Goal: Information Seeking & Learning: Learn about a topic

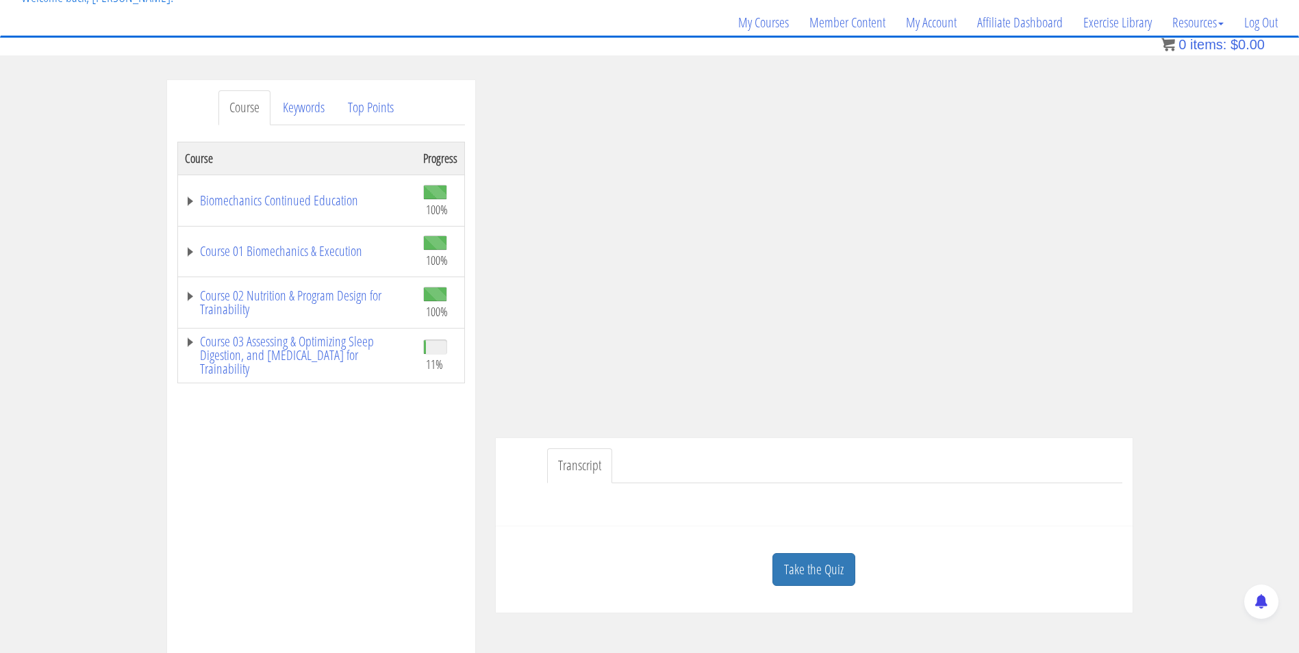
scroll to position [98, 0]
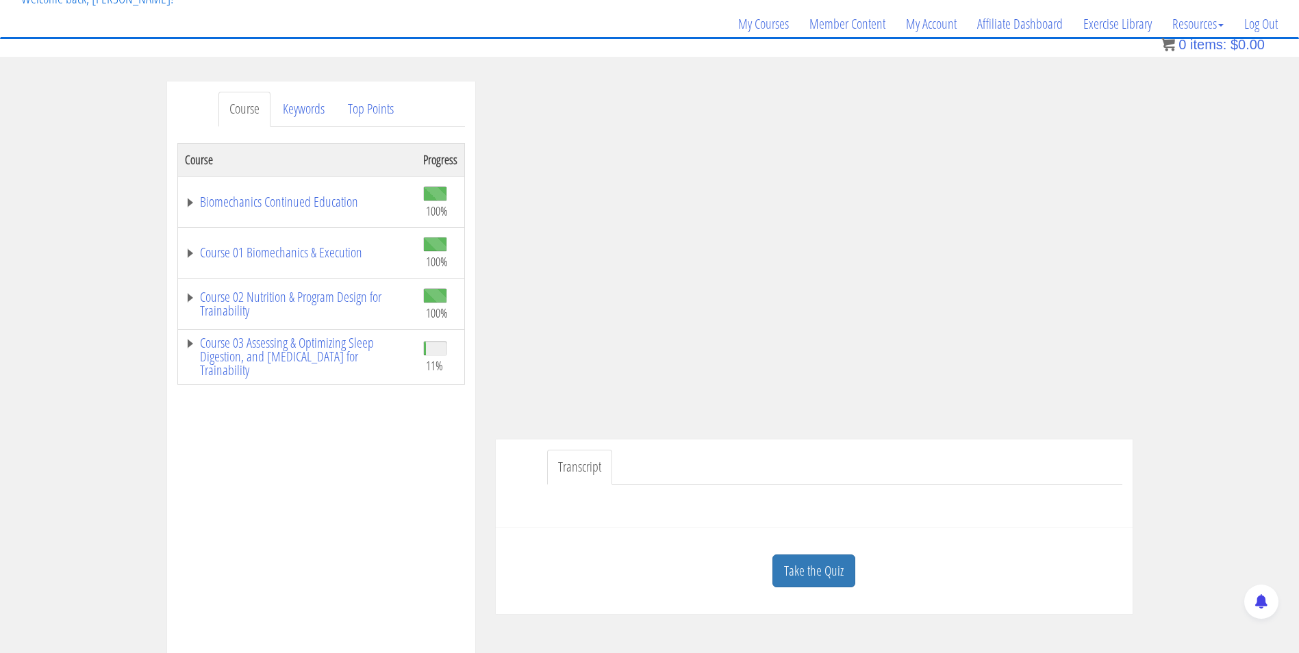
click at [722, 467] on ul "Transcript" at bounding box center [834, 467] width 575 height 35
click at [817, 573] on link "Take the Quiz" at bounding box center [813, 572] width 83 height 34
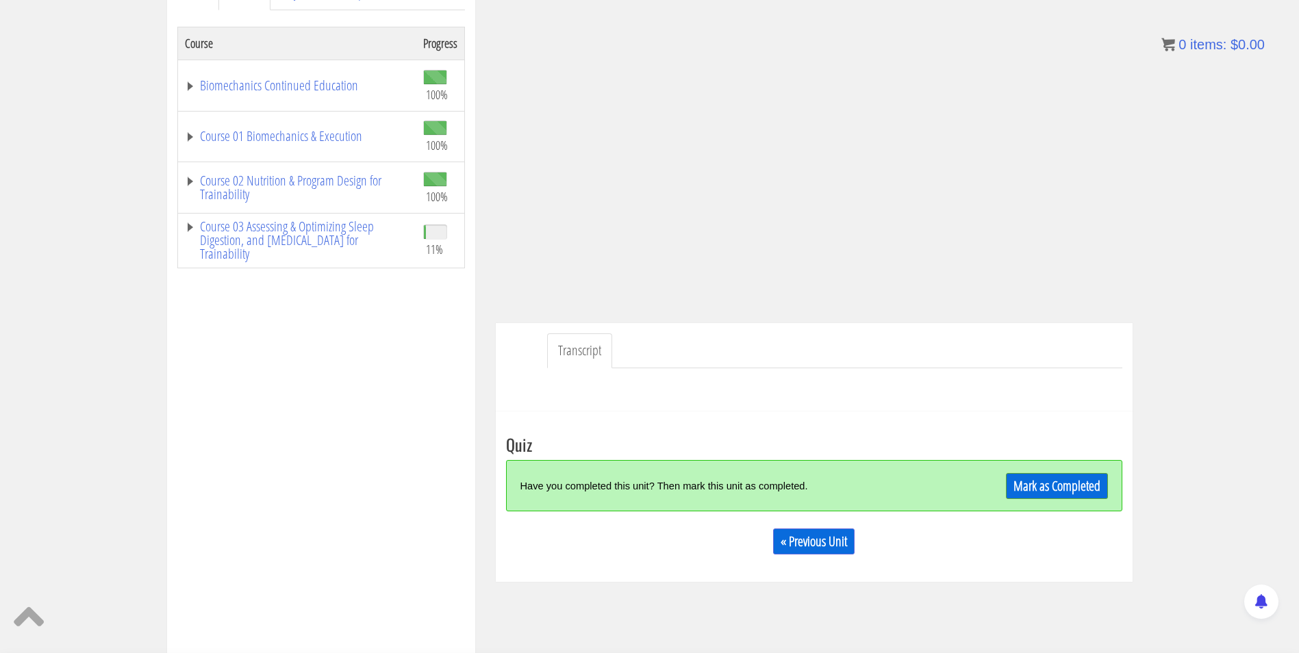
scroll to position [214, 0]
click at [1034, 485] on link "Mark as Completed" at bounding box center [1057, 487] width 102 height 26
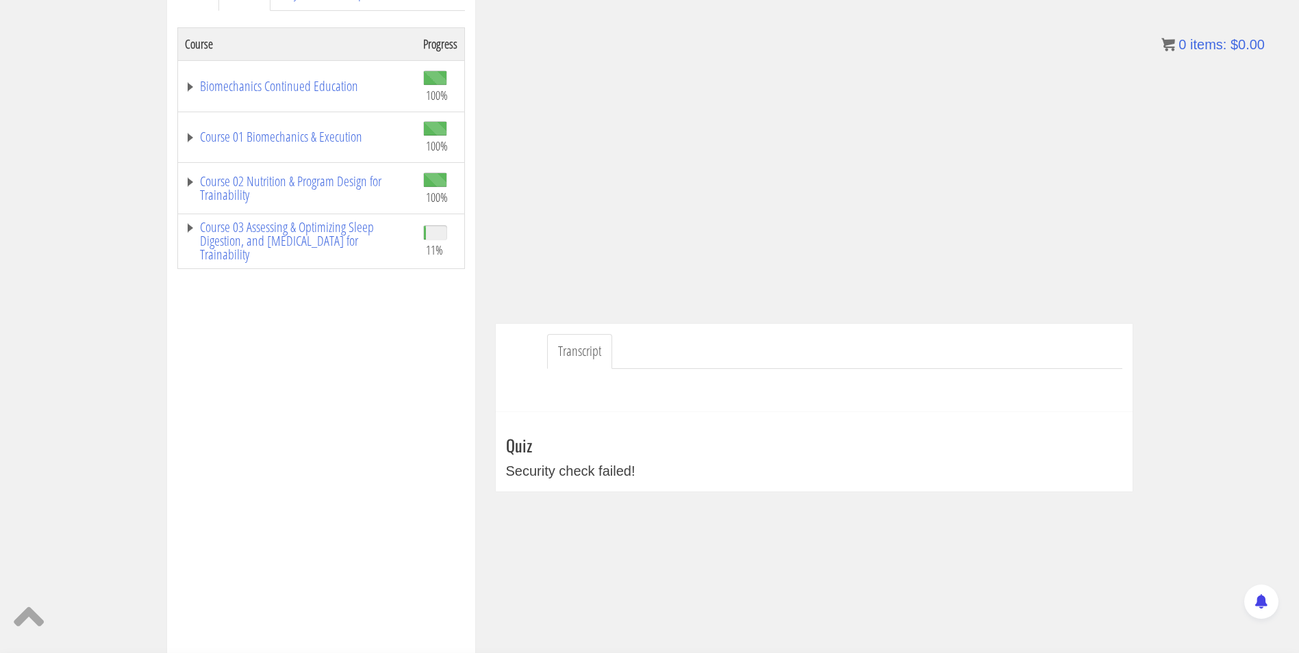
scroll to position [0, 0]
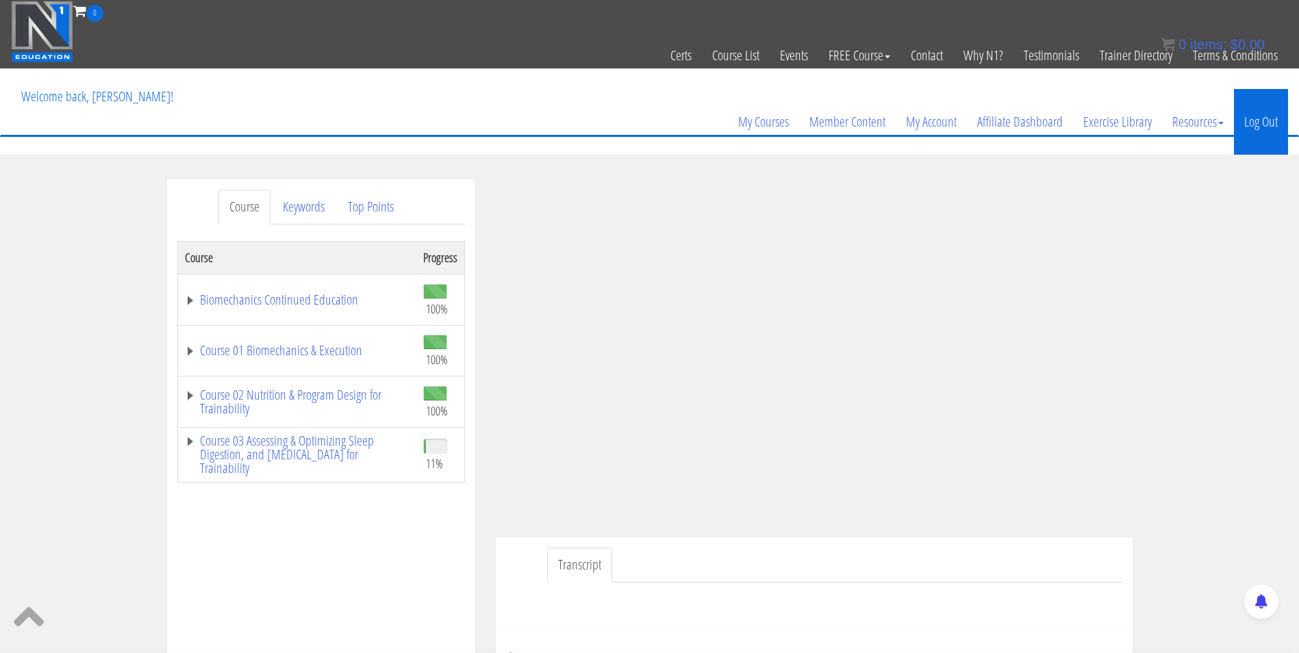
click at [1034, 124] on link "Log Out" at bounding box center [1261, 122] width 54 height 66
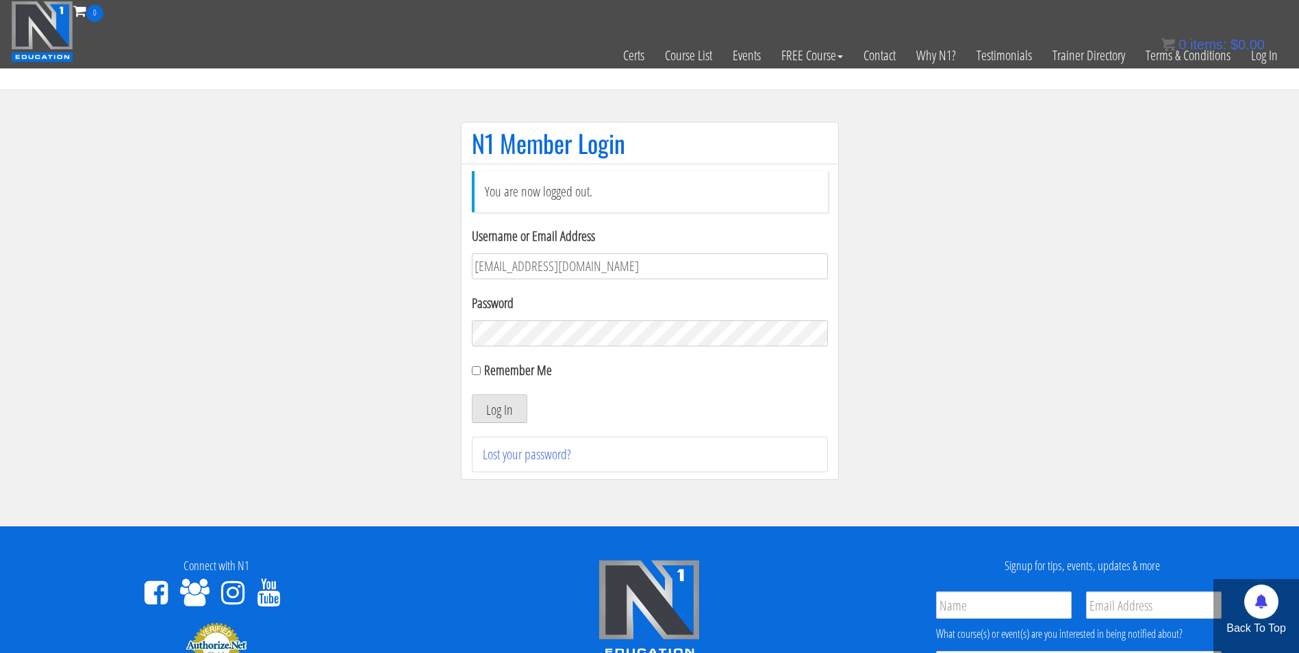
type input "[EMAIL_ADDRESS][DOMAIN_NAME]"
click at [472, 394] on button "Log In" at bounding box center [499, 408] width 55 height 29
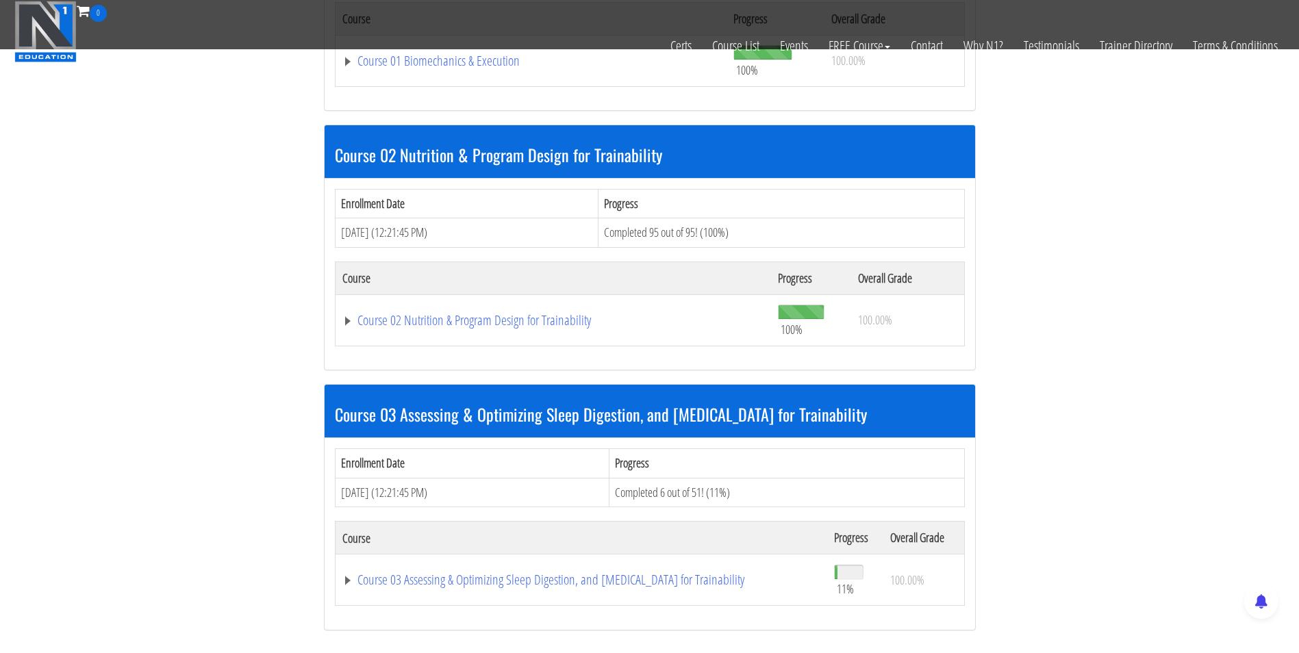
scroll to position [746, 0]
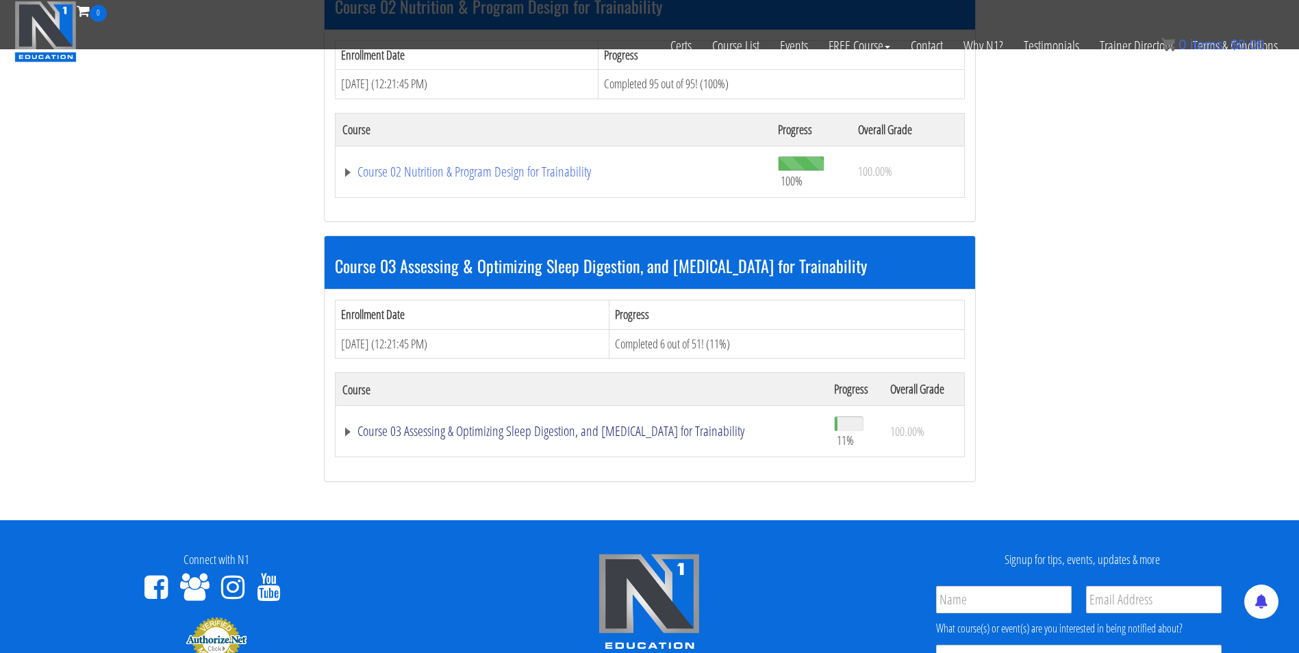
click at [535, 429] on link "Course 03 Assessing & Optimizing Sleep Digestion, and Stress Management for Tra…" at bounding box center [581, 431] width 478 height 14
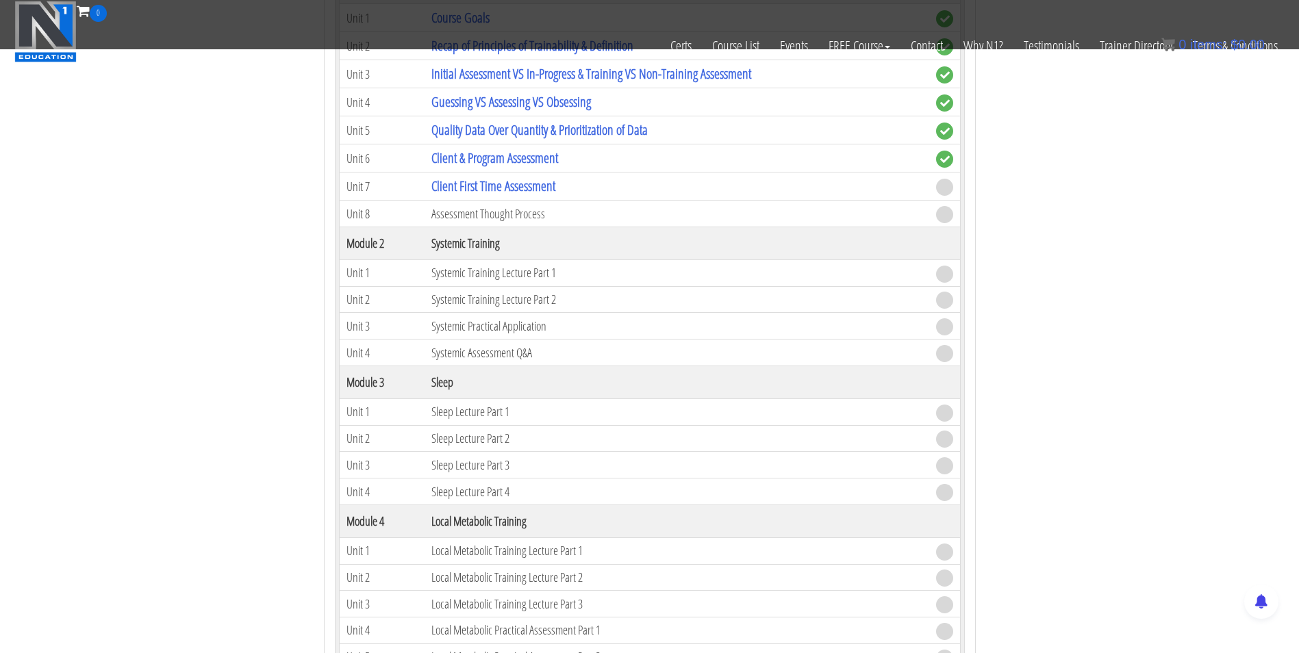
scroll to position [1235, 0]
click at [471, 186] on link "Client First Time Assessment" at bounding box center [493, 186] width 124 height 18
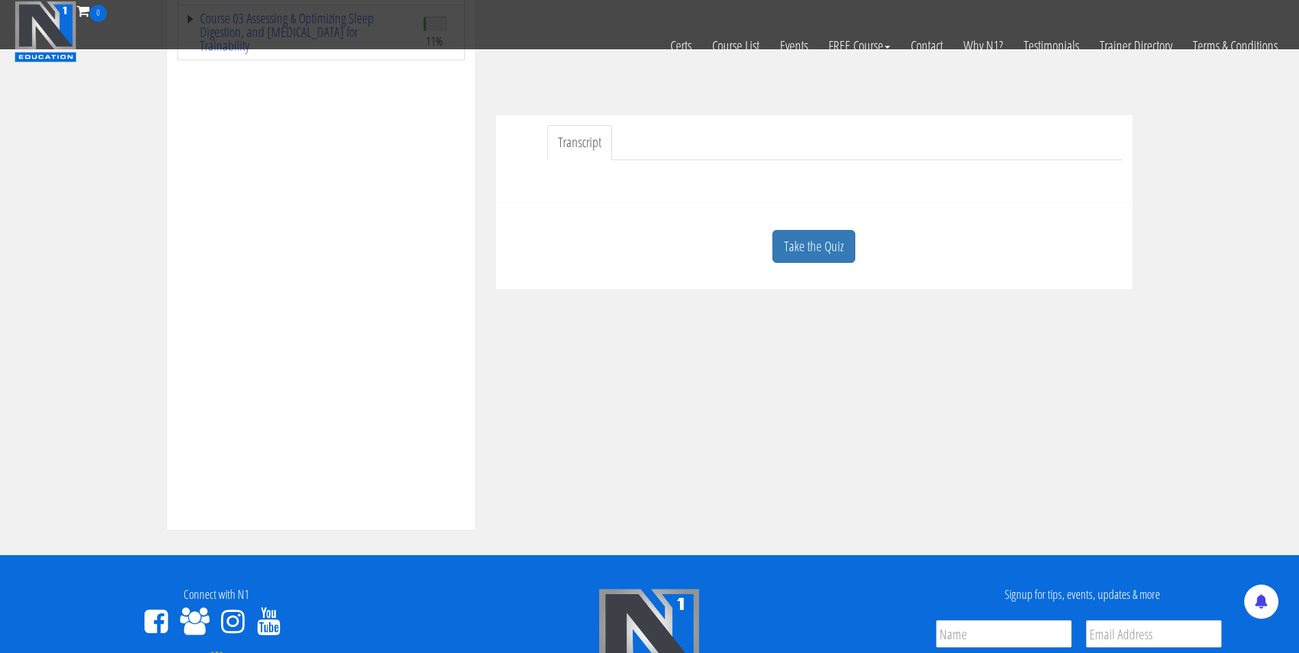
scroll to position [340, 0]
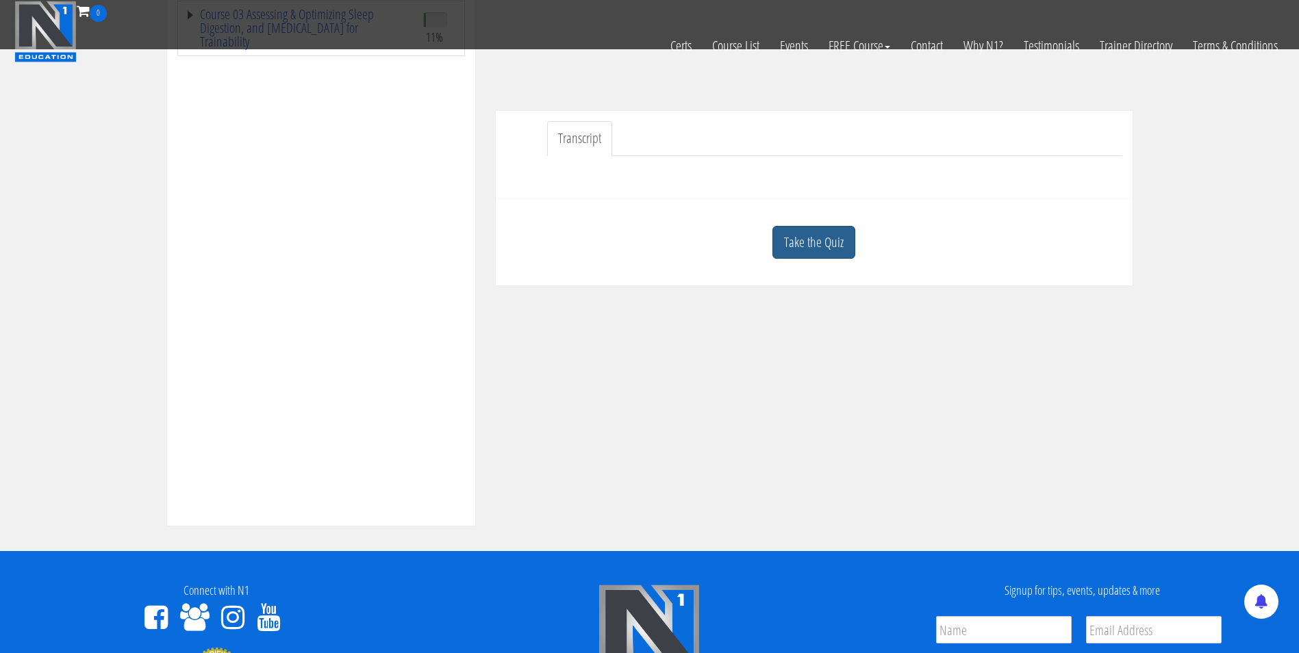
click at [796, 253] on link "Take the Quiz" at bounding box center [813, 243] width 83 height 34
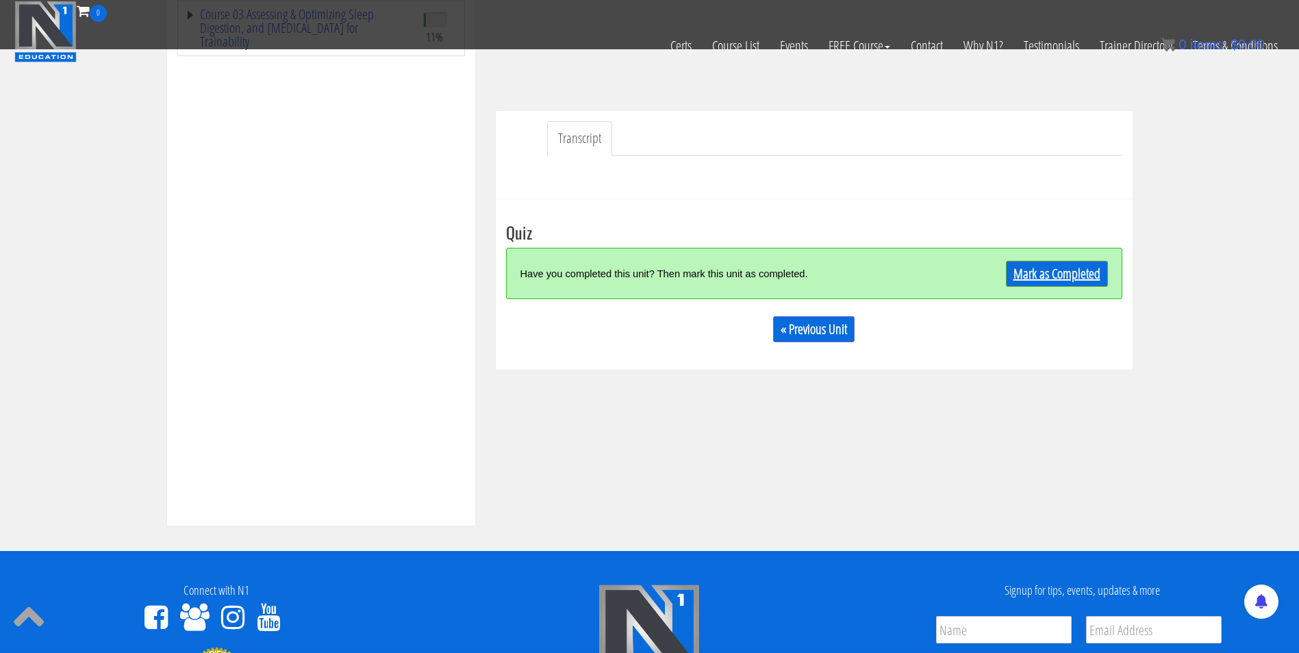
click at [1043, 271] on link "Mark as Completed" at bounding box center [1057, 274] width 102 height 26
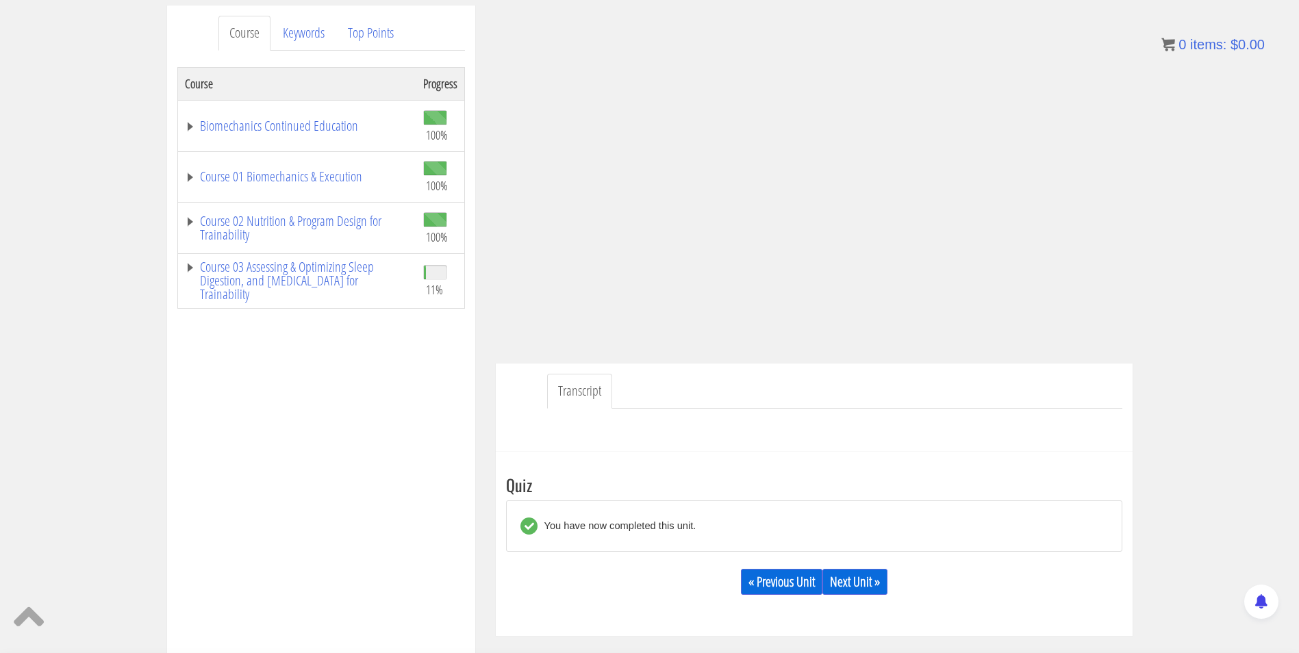
scroll to position [173, 0]
click at [847, 575] on link "Next Unit »" at bounding box center [854, 583] width 65 height 26
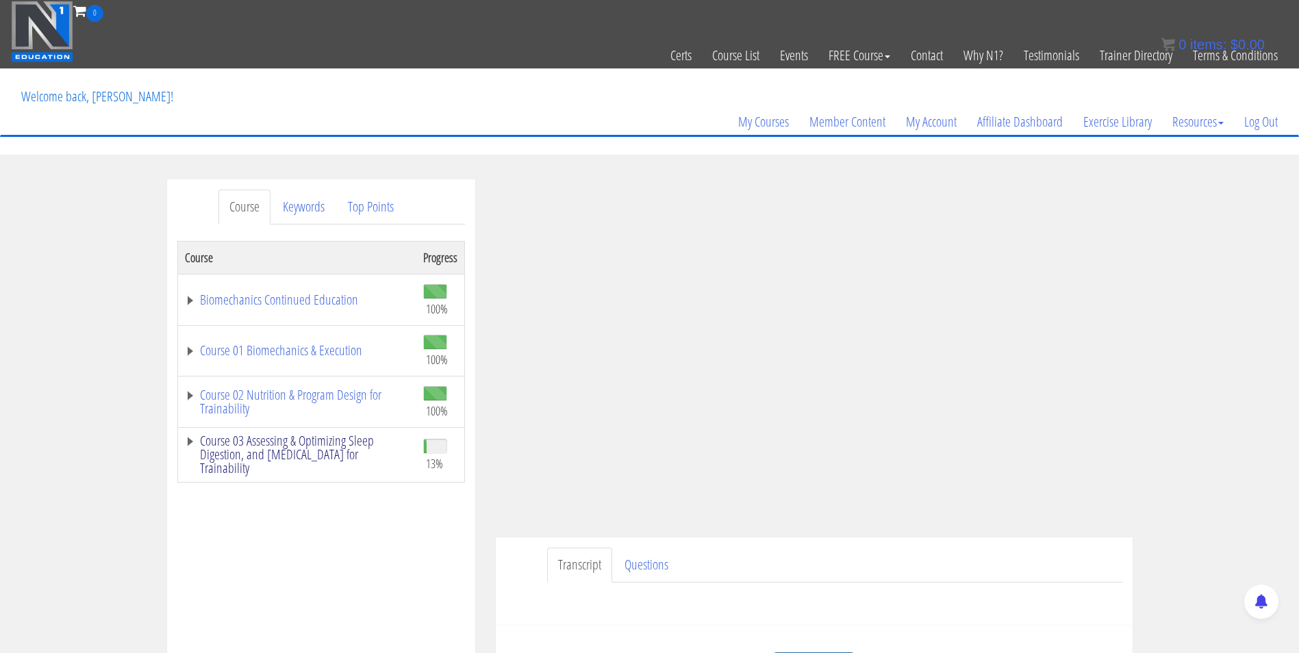
click at [288, 442] on link "Course 03 Assessing & Optimizing Sleep Digestion, and [MEDICAL_DATA] for Traina…" at bounding box center [297, 454] width 225 height 41
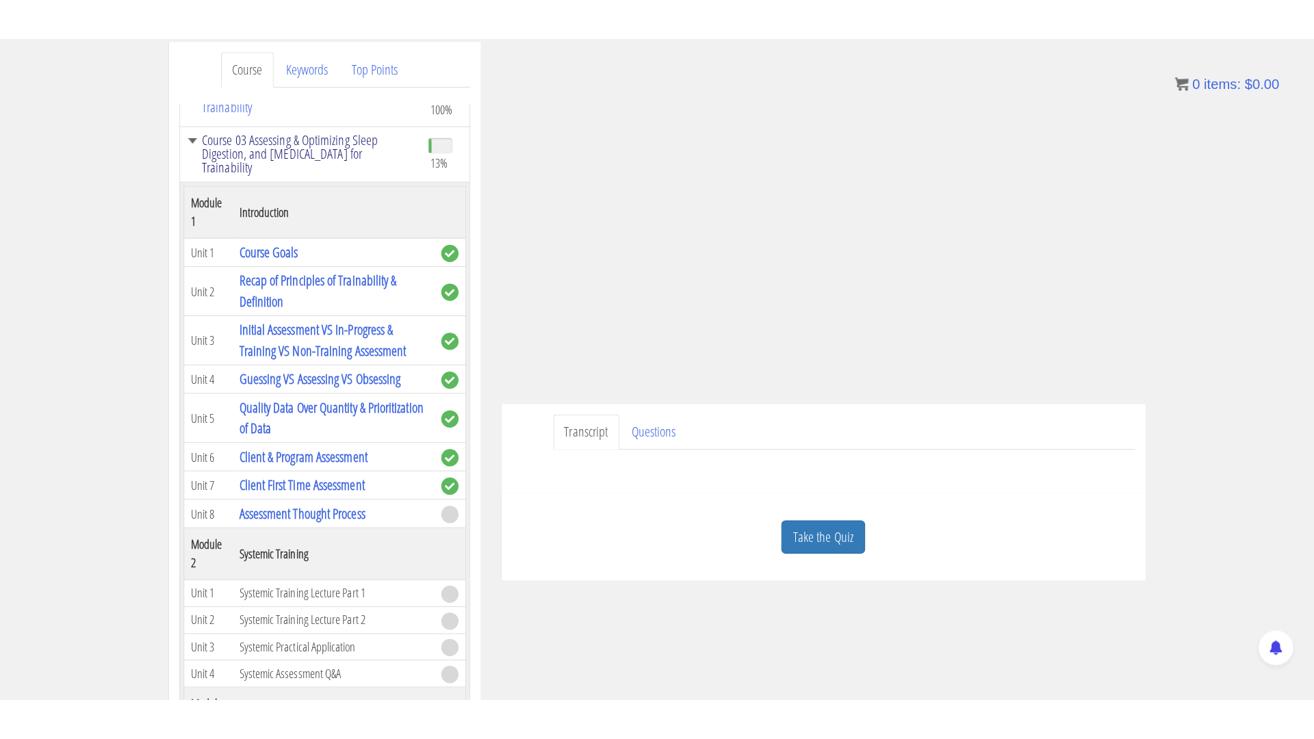
scroll to position [183, 0]
